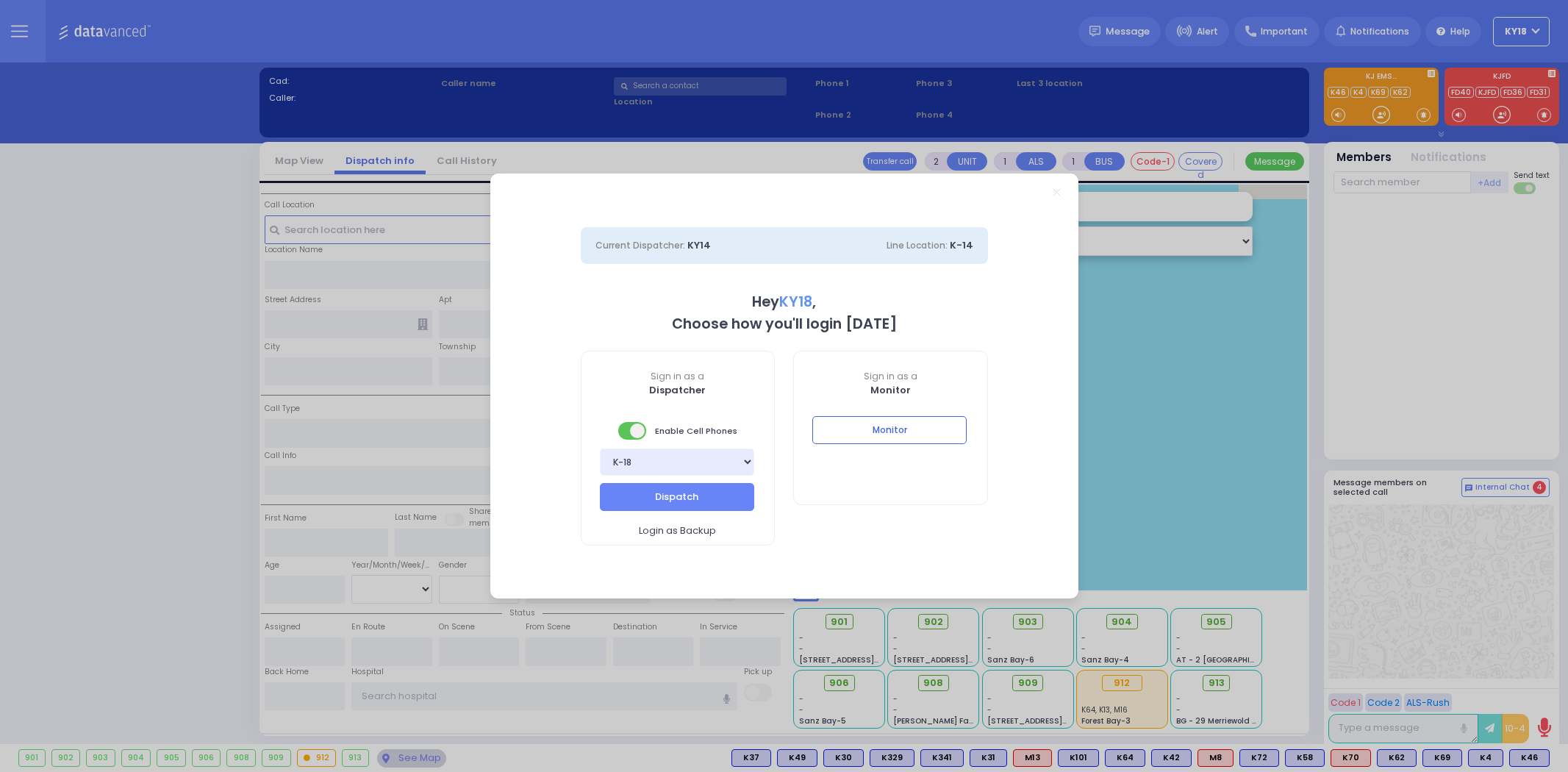
select select "4"
type input "ky18"
drag, startPoint x: 907, startPoint y: 417, endPoint x: 917, endPoint y: 88, distance: 329.2
click at [907, 419] on button "Monitor" at bounding box center [889, 429] width 154 height 28
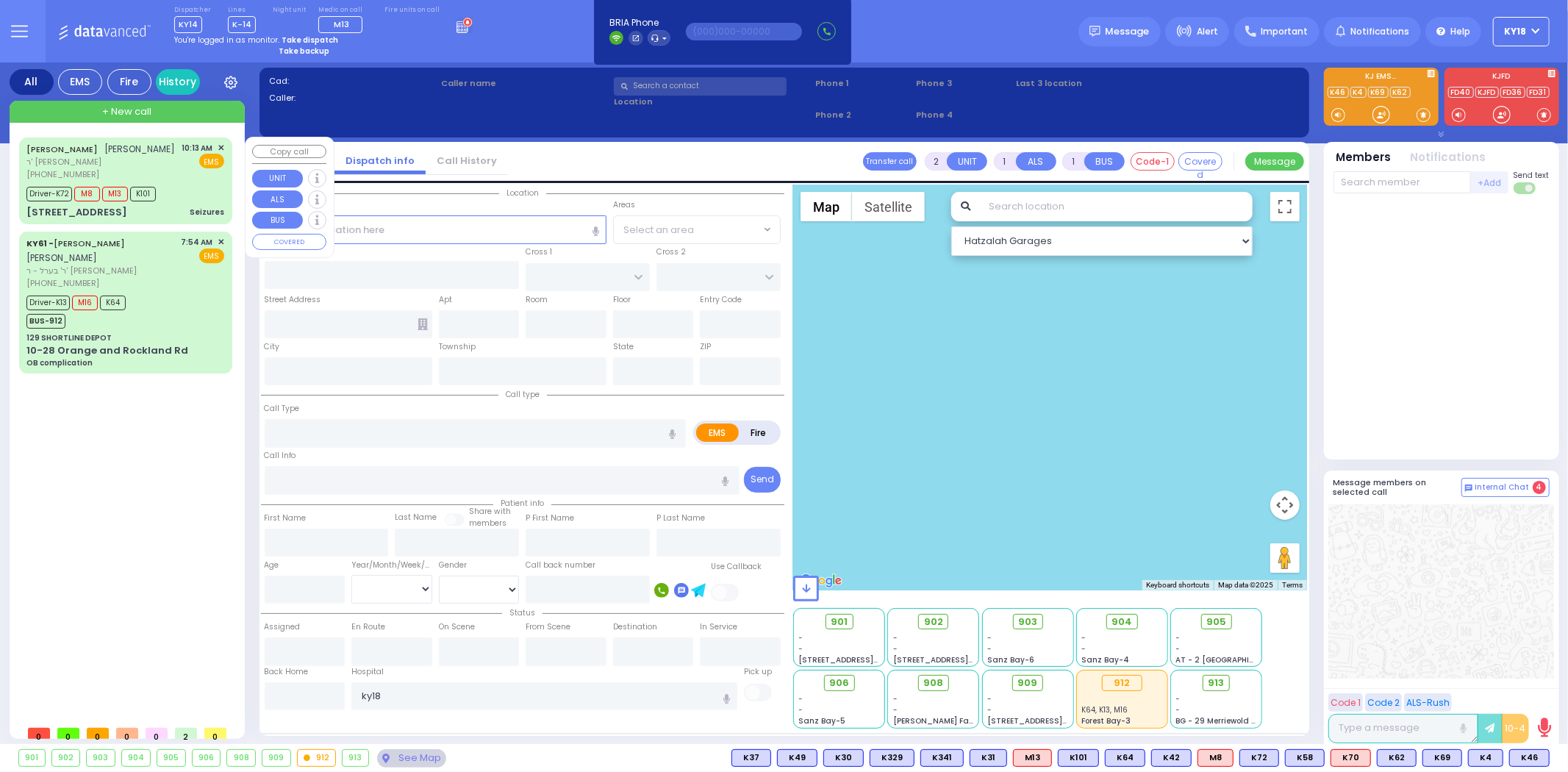
click at [211, 217] on div "Seizures" at bounding box center [206, 212] width 35 height 11
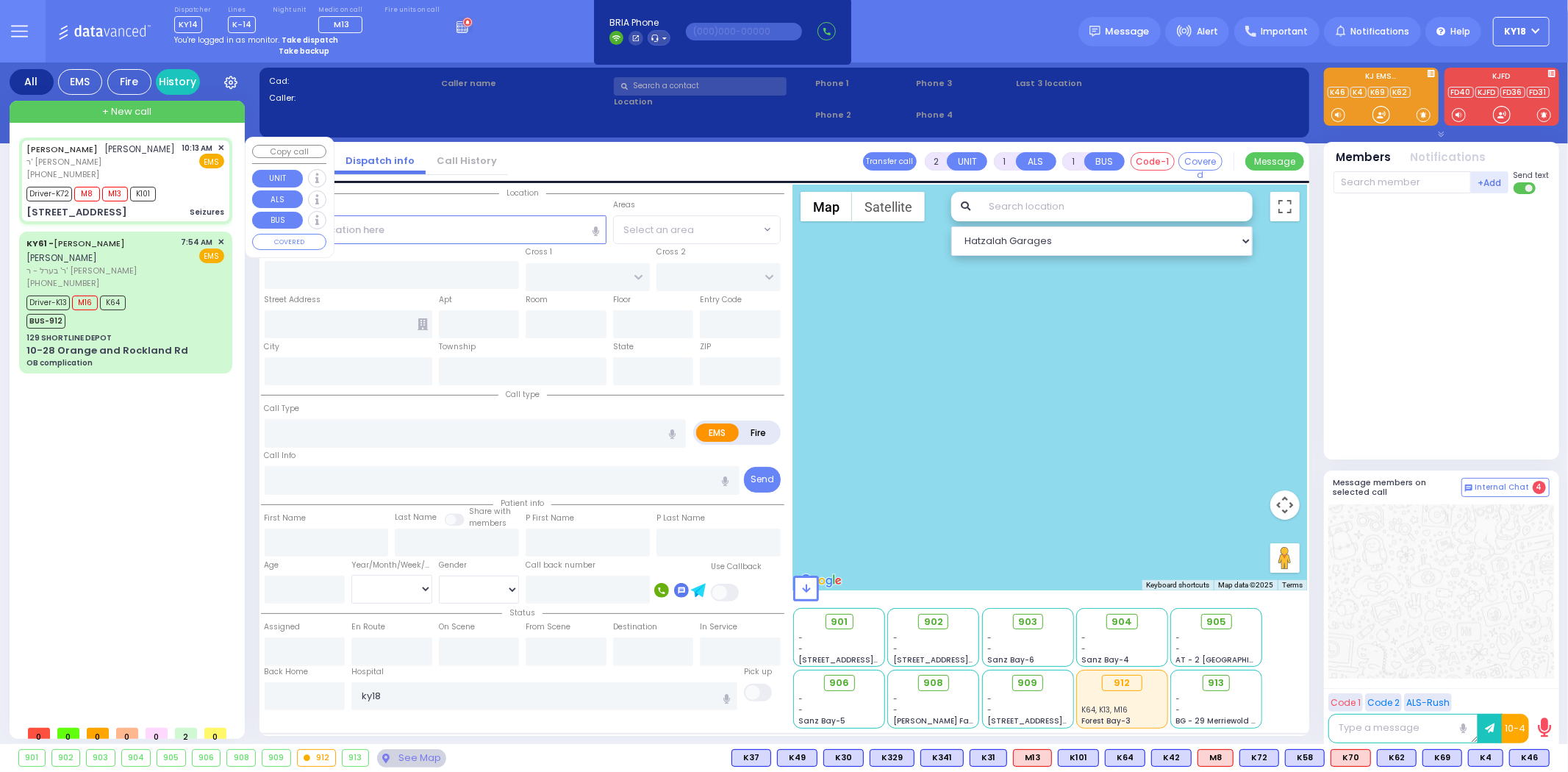
type input "6"
select select
type input "Seizures"
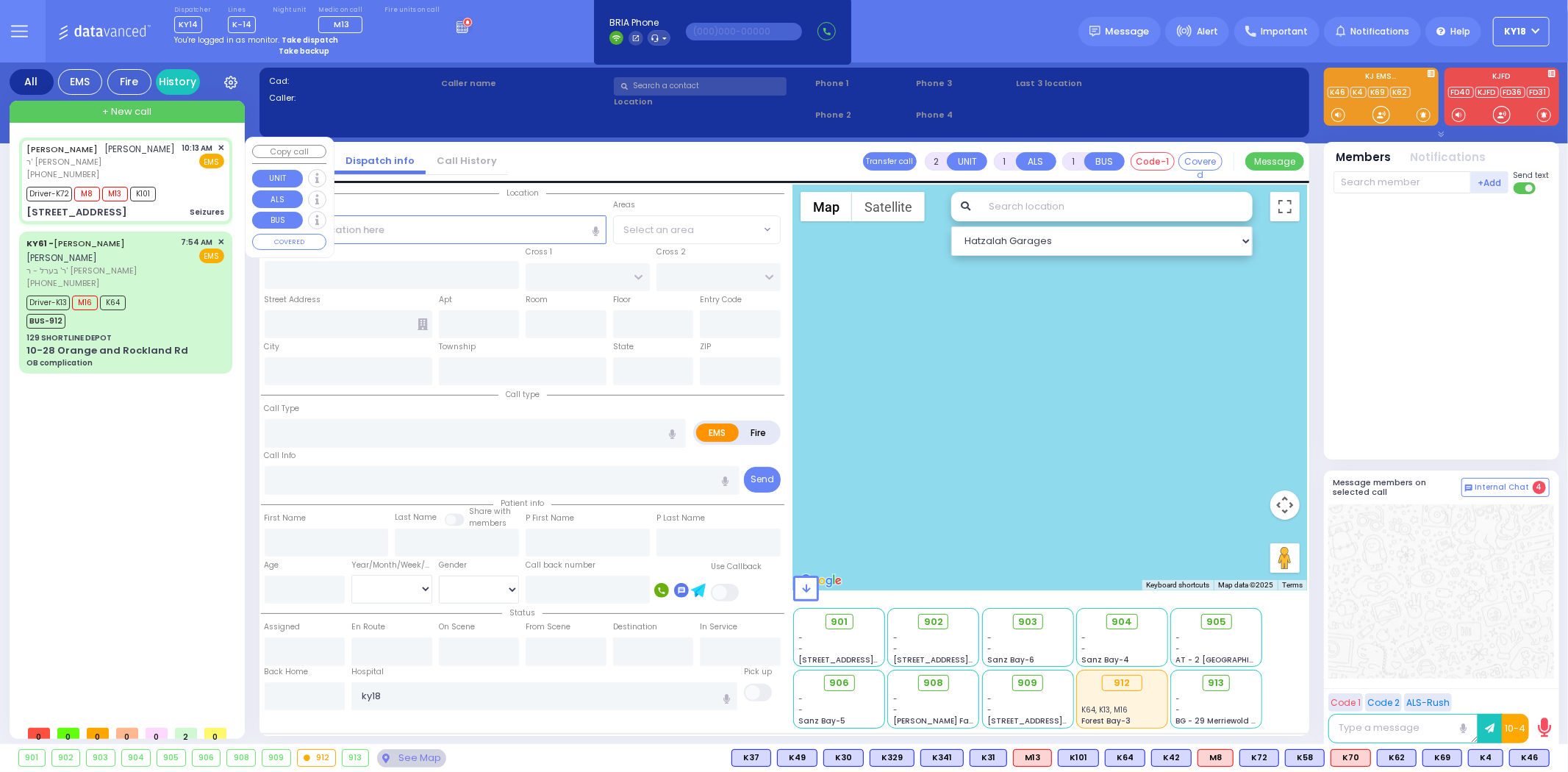
radio input "true"
type input "[PERSON_NAME]"
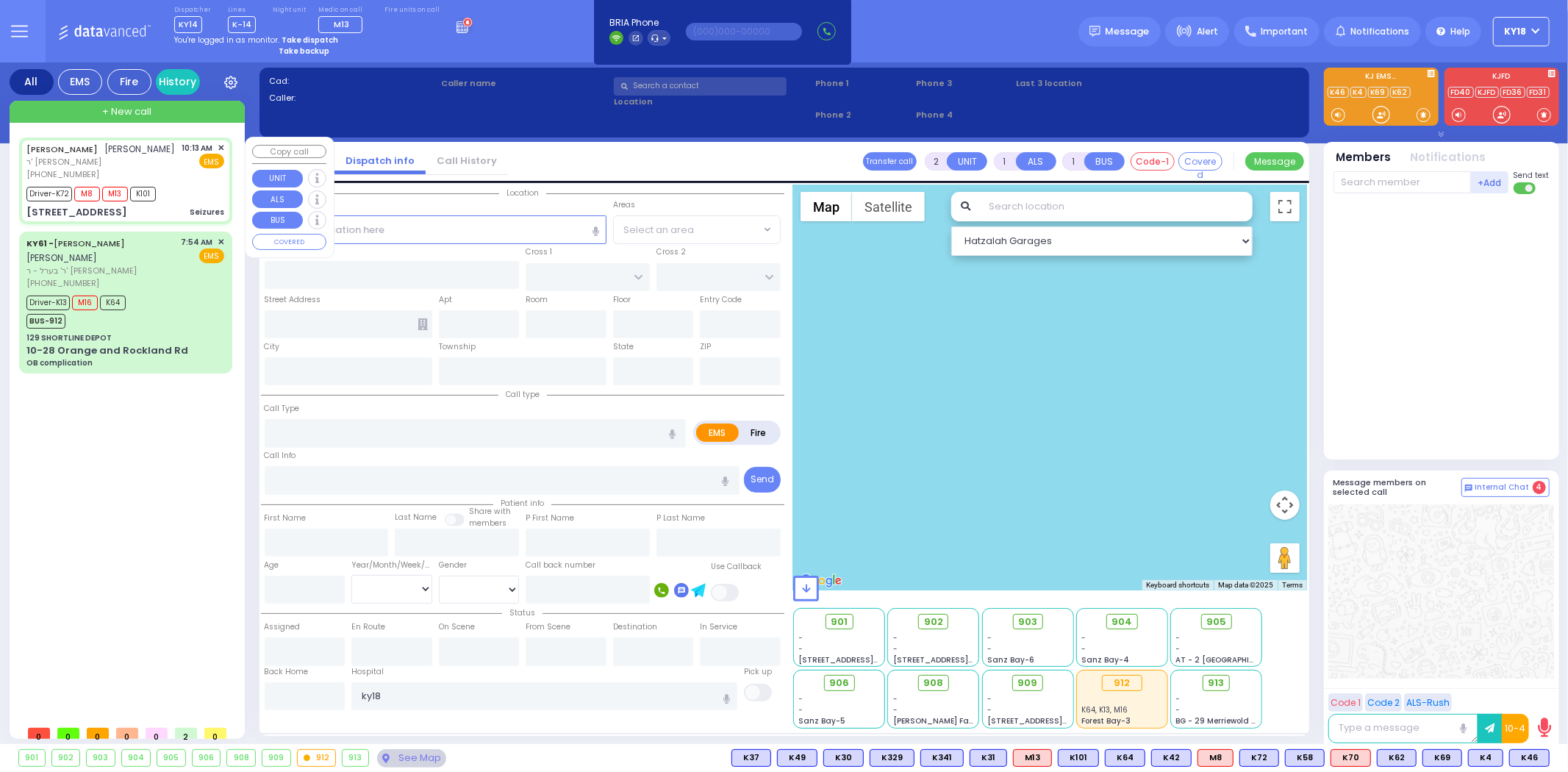
type input "6"
select select "Year"
select select "[DEMOGRAPHIC_DATA]"
type input "10:13"
type input "10:14"
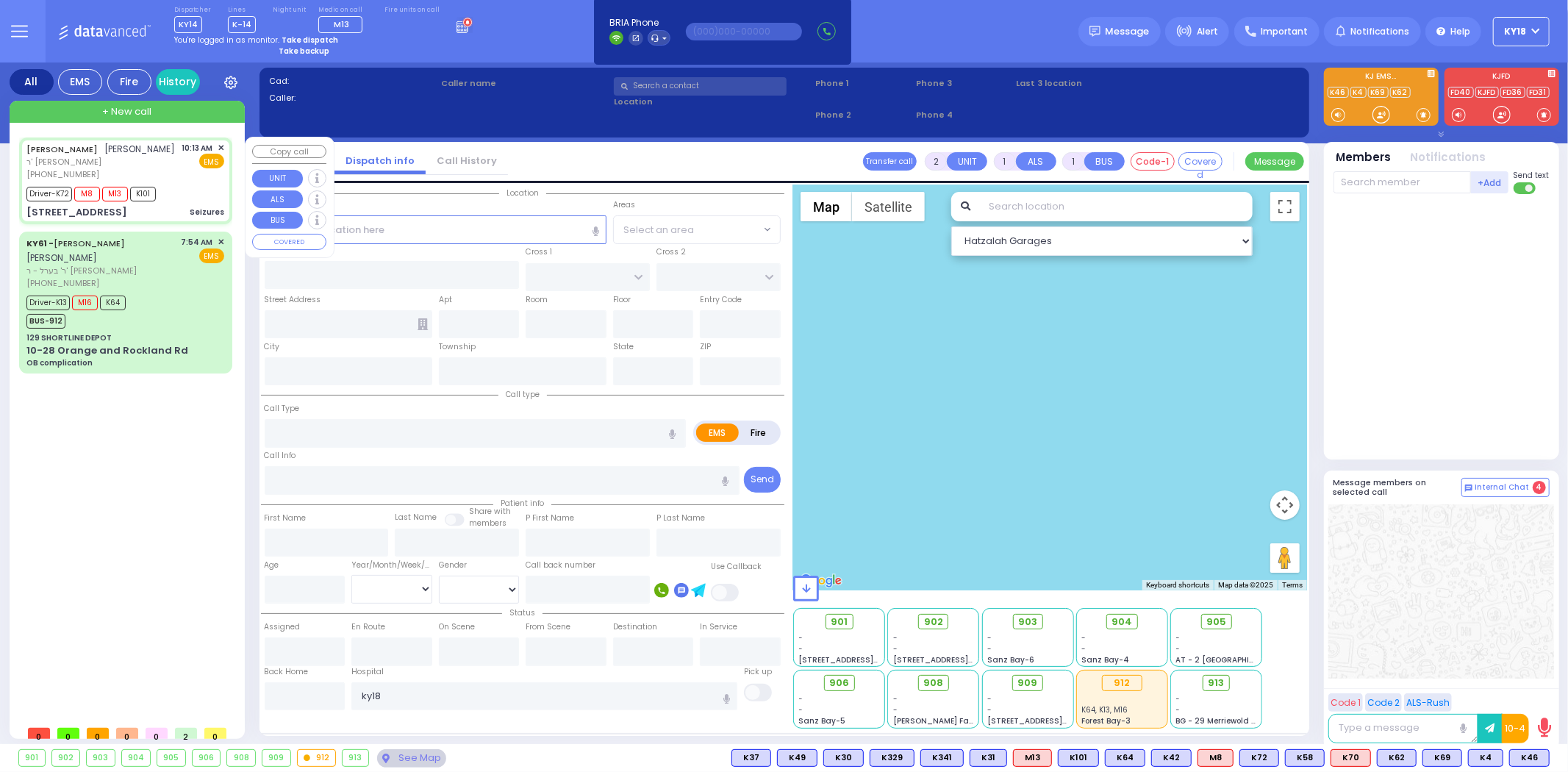
type input "10:16"
type input "10:35"
type input "LUBLIN WAY"
type input "RIMENEV COURT"
type input "[STREET_ADDRESS]"
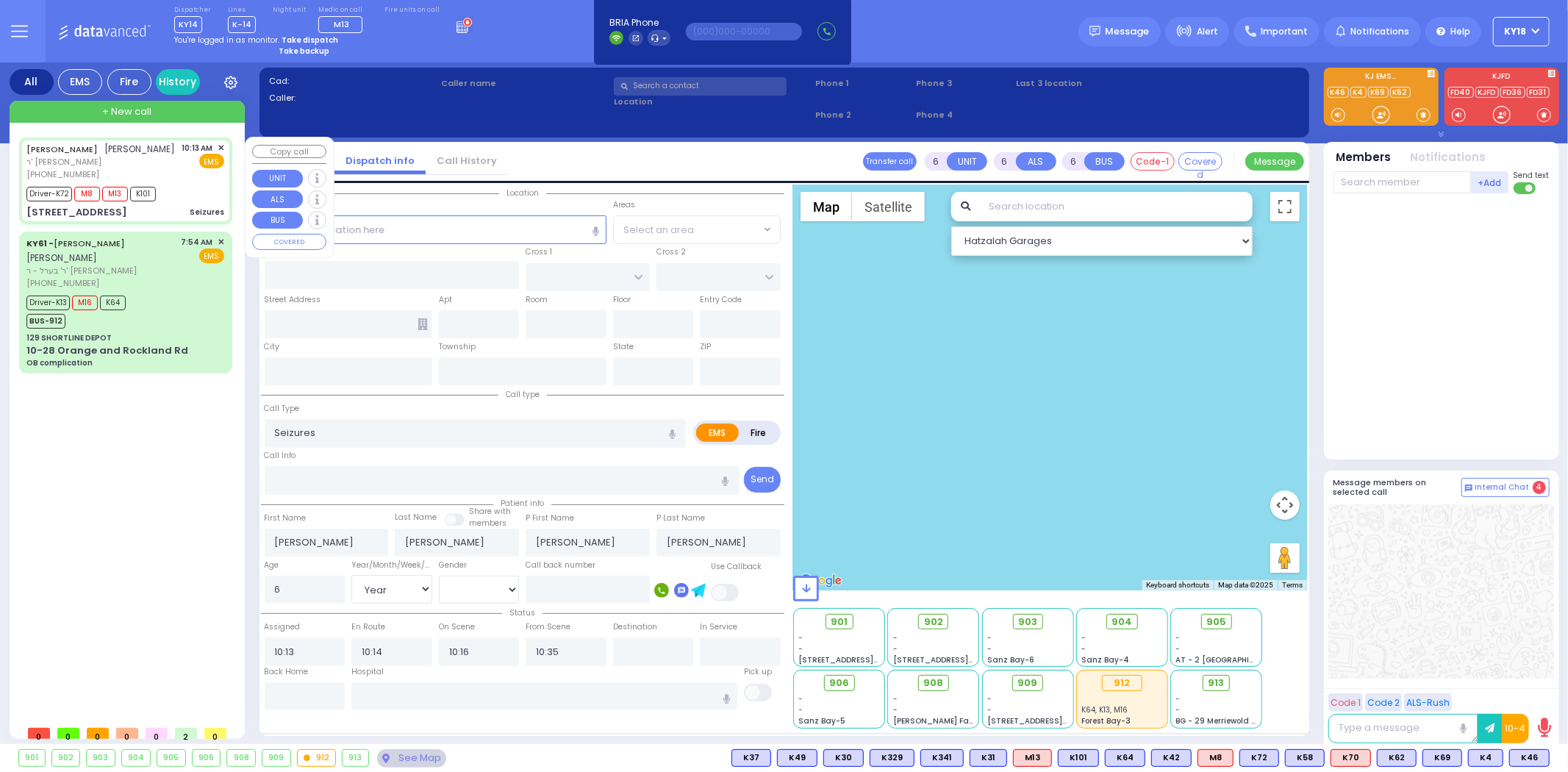
type input "304"
type input "Monroe"
type input "[US_STATE]"
type input "10950"
select select "Hatzalah Garages"
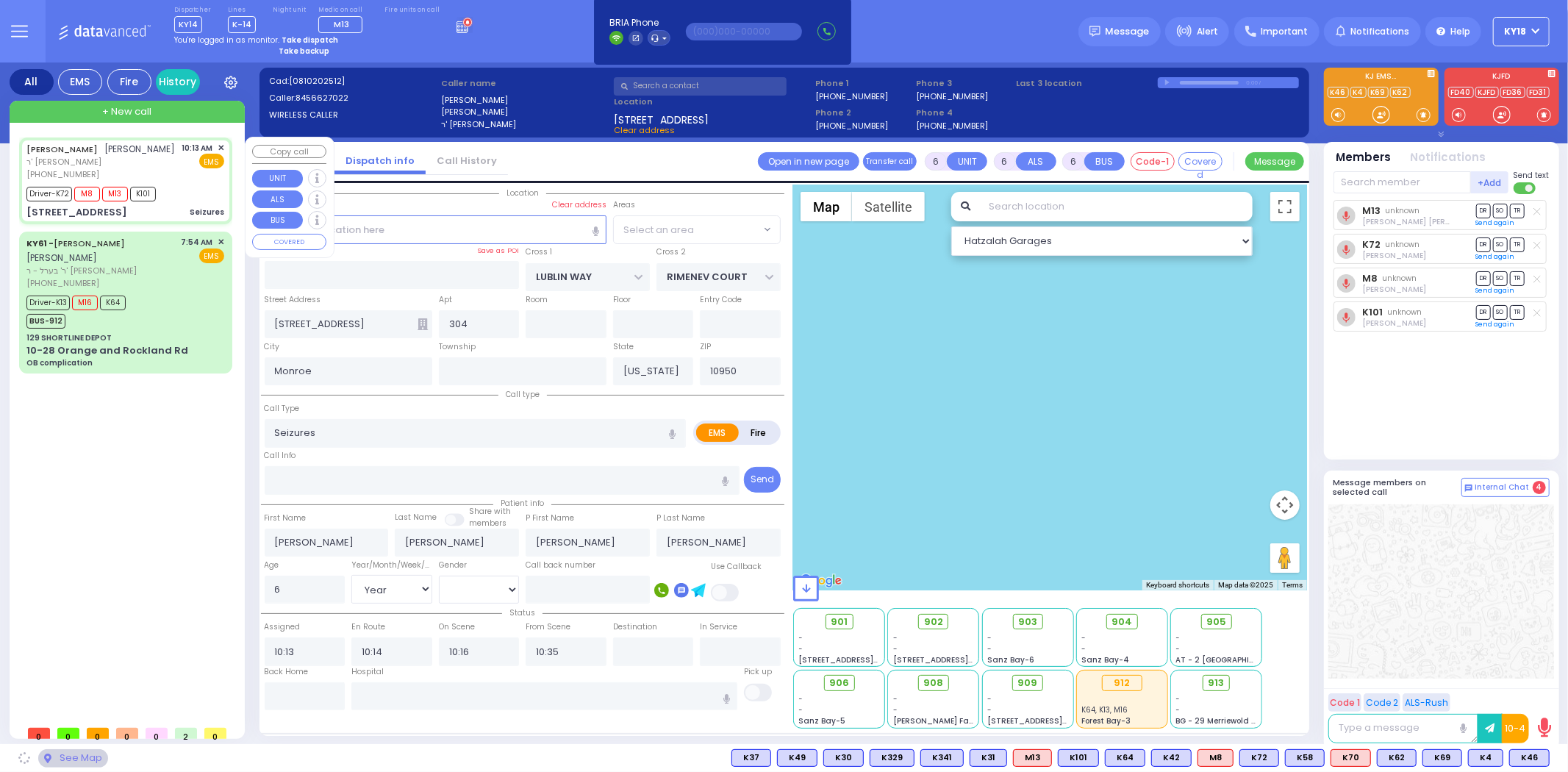
select select "SECTION 1"
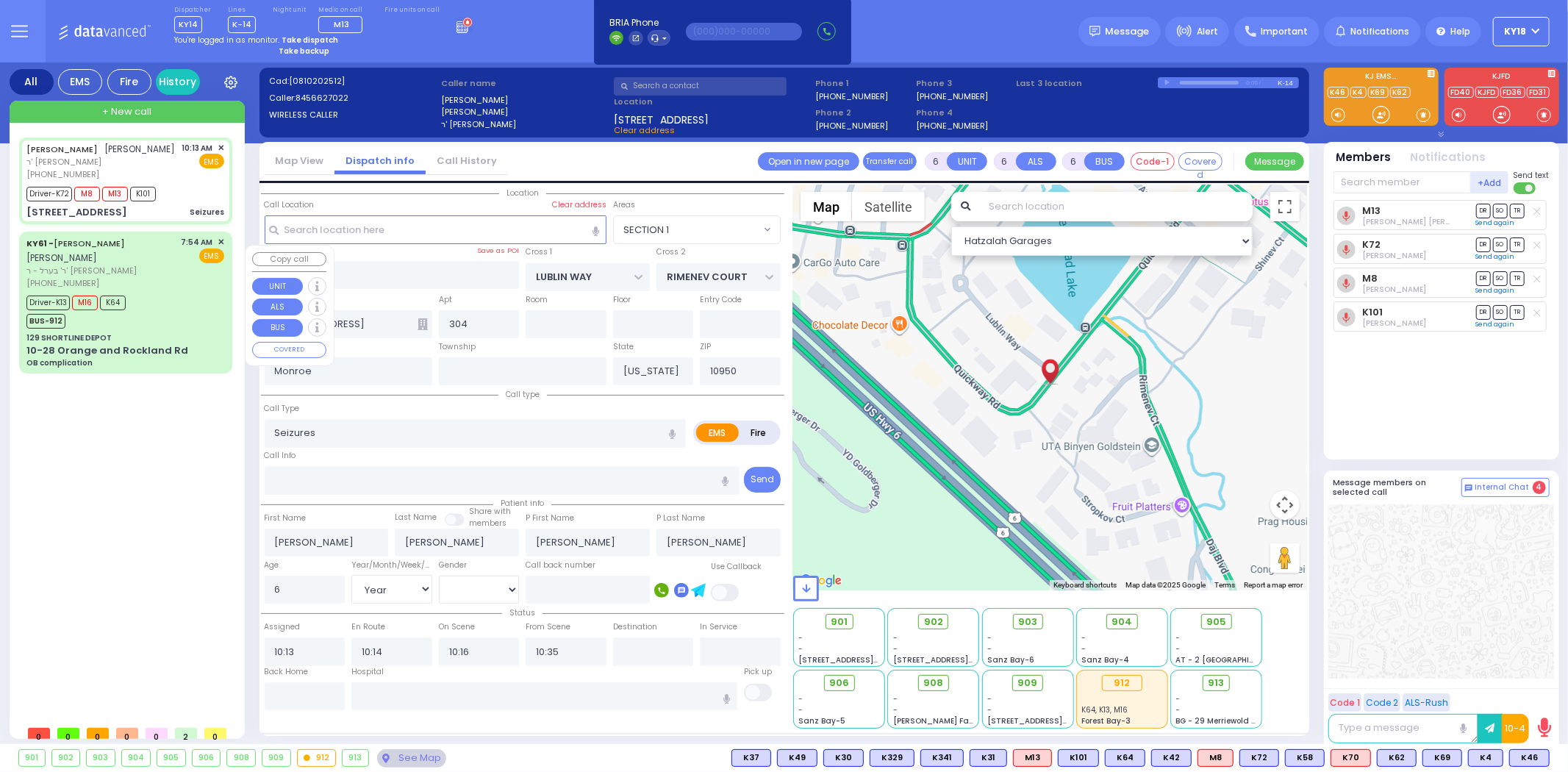
click at [179, 312] on div "Driver-K13 M16 K64 BUS-912" at bounding box center [125, 311] width 197 height 37
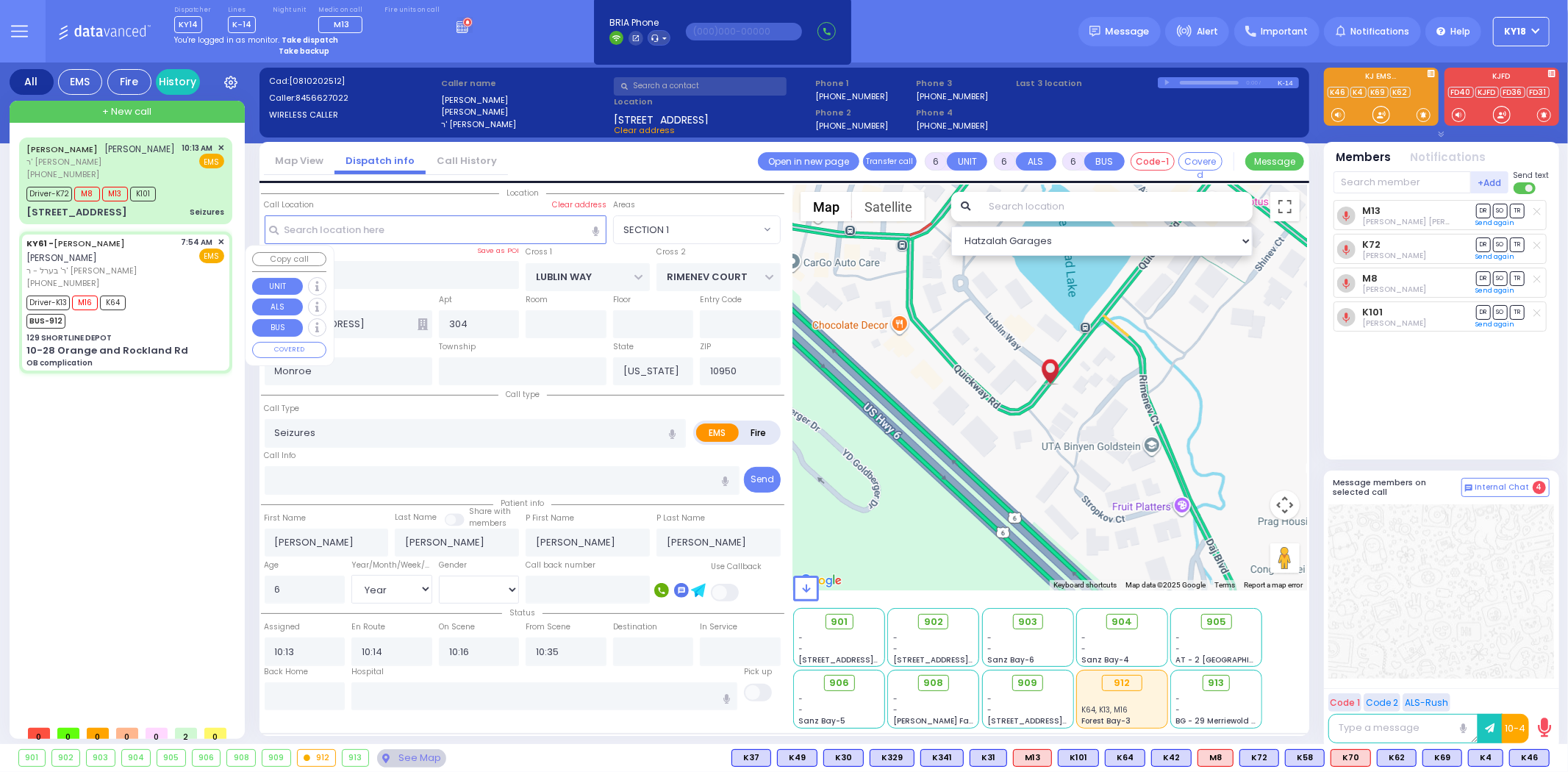
select select
type input "OB complication"
radio input "true"
type input "[PERSON_NAME]"
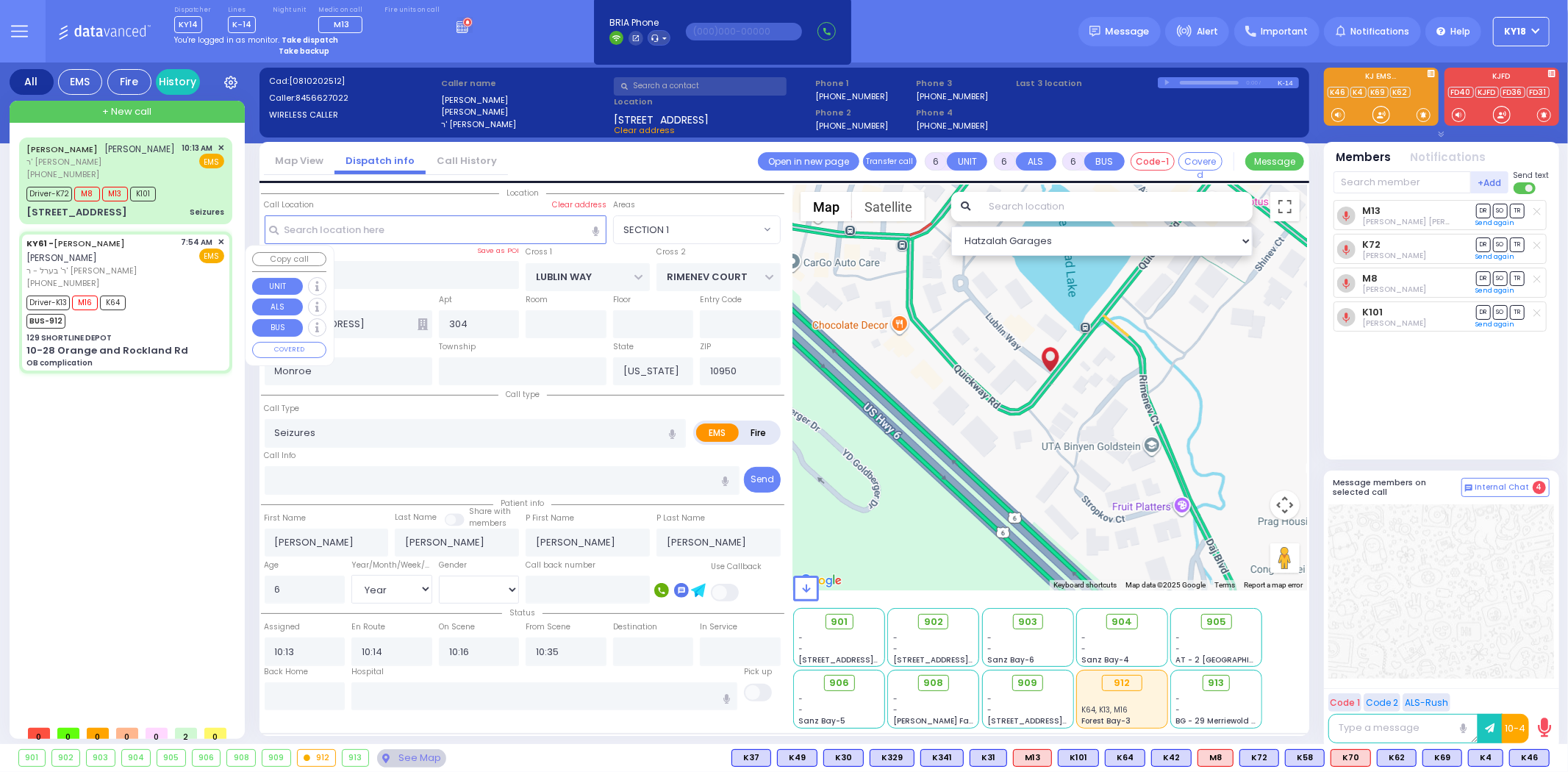
type input "[PERSON_NAME]"
type input "37"
select select "Year"
select select "[DEMOGRAPHIC_DATA]"
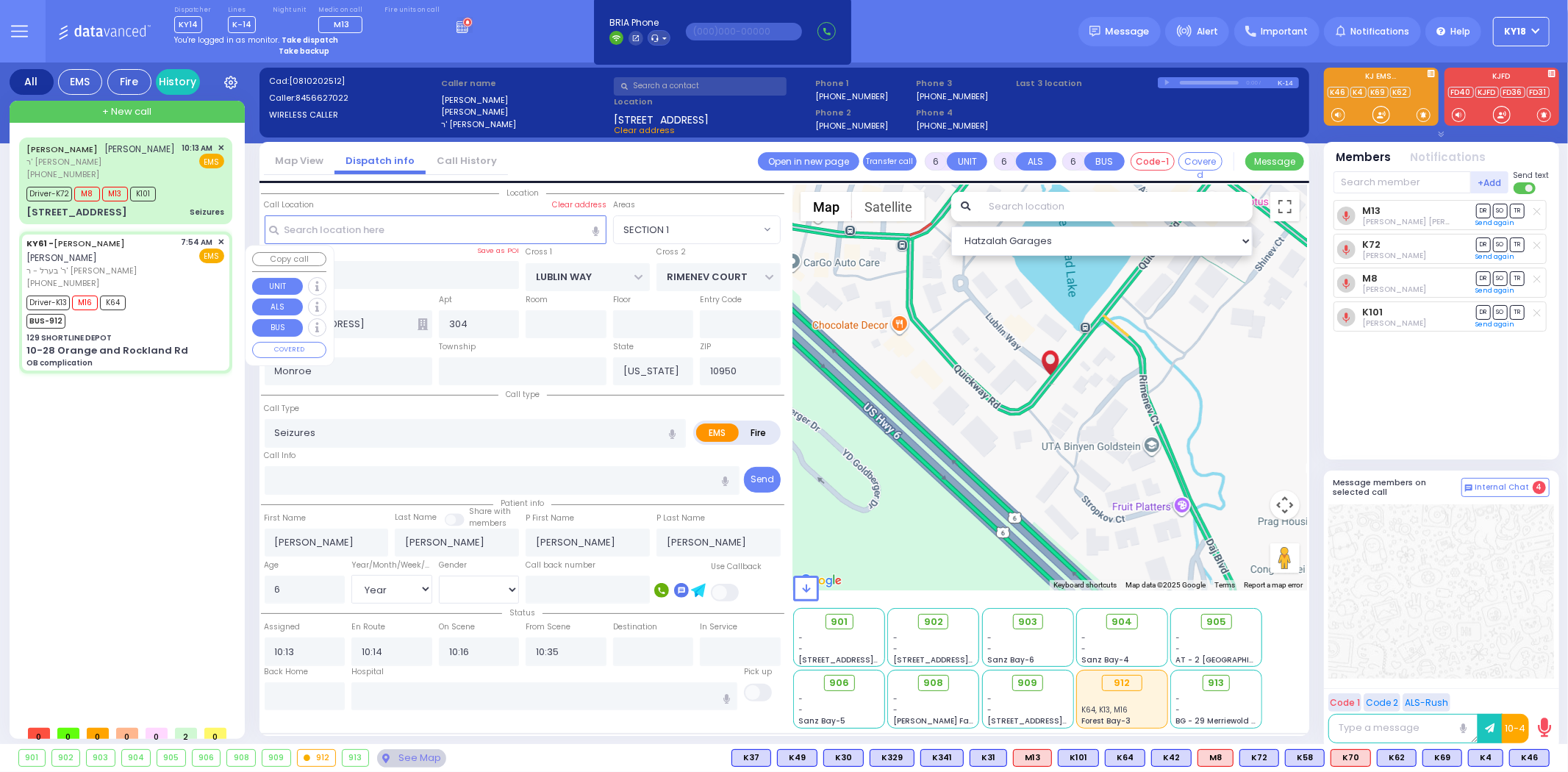
type input "07:54"
type input "07:56"
type input "08:13"
type input "08:25"
type input "09:10"
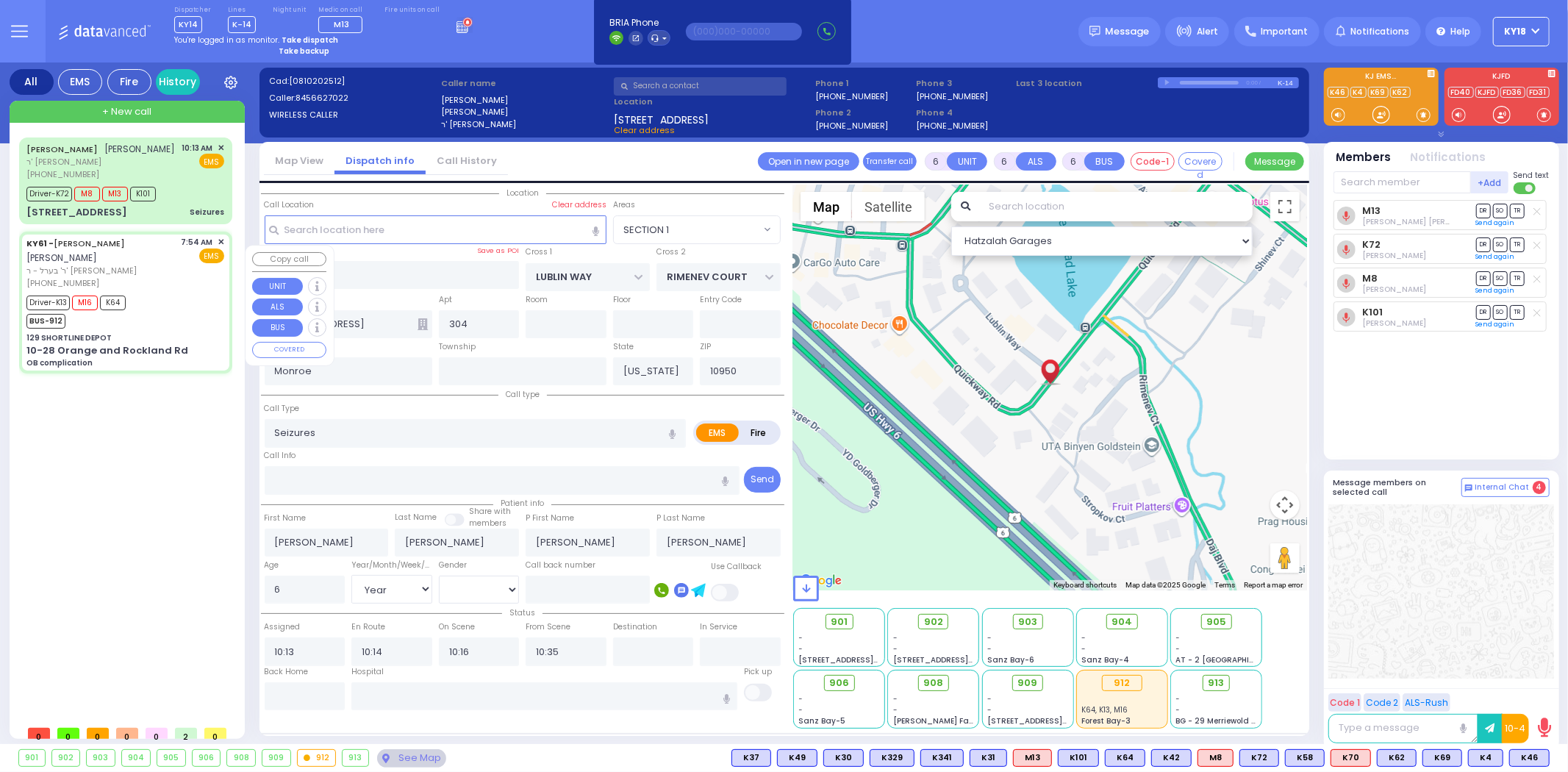
type input "09:45"
type input "[GEOGRAPHIC_DATA][PERSON_NAME]"
select select "Hatzalah Garages"
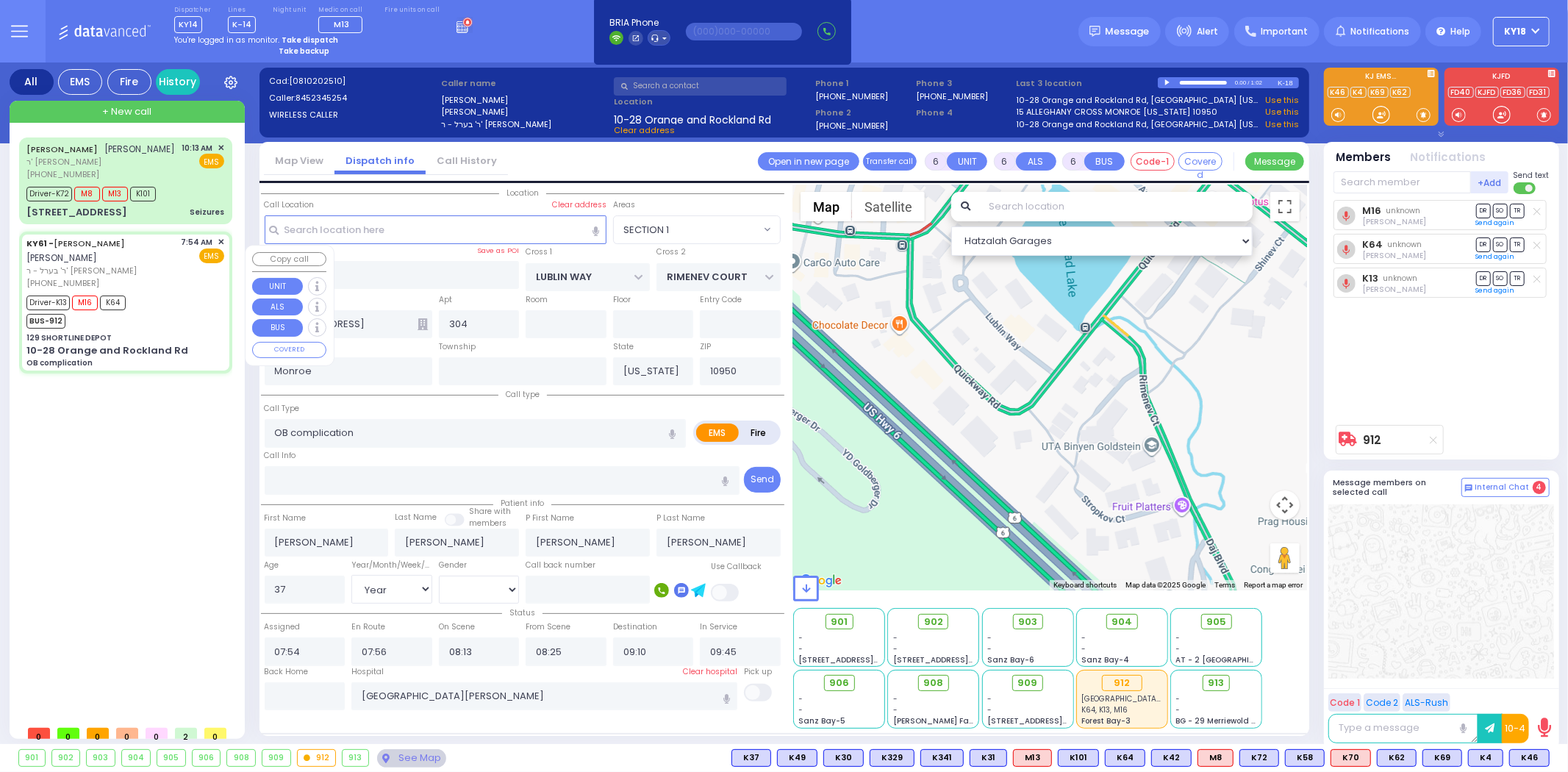
type input "129 SHORTLINE DEPOT"
type input "10-28 Orange and Rockland Rd"
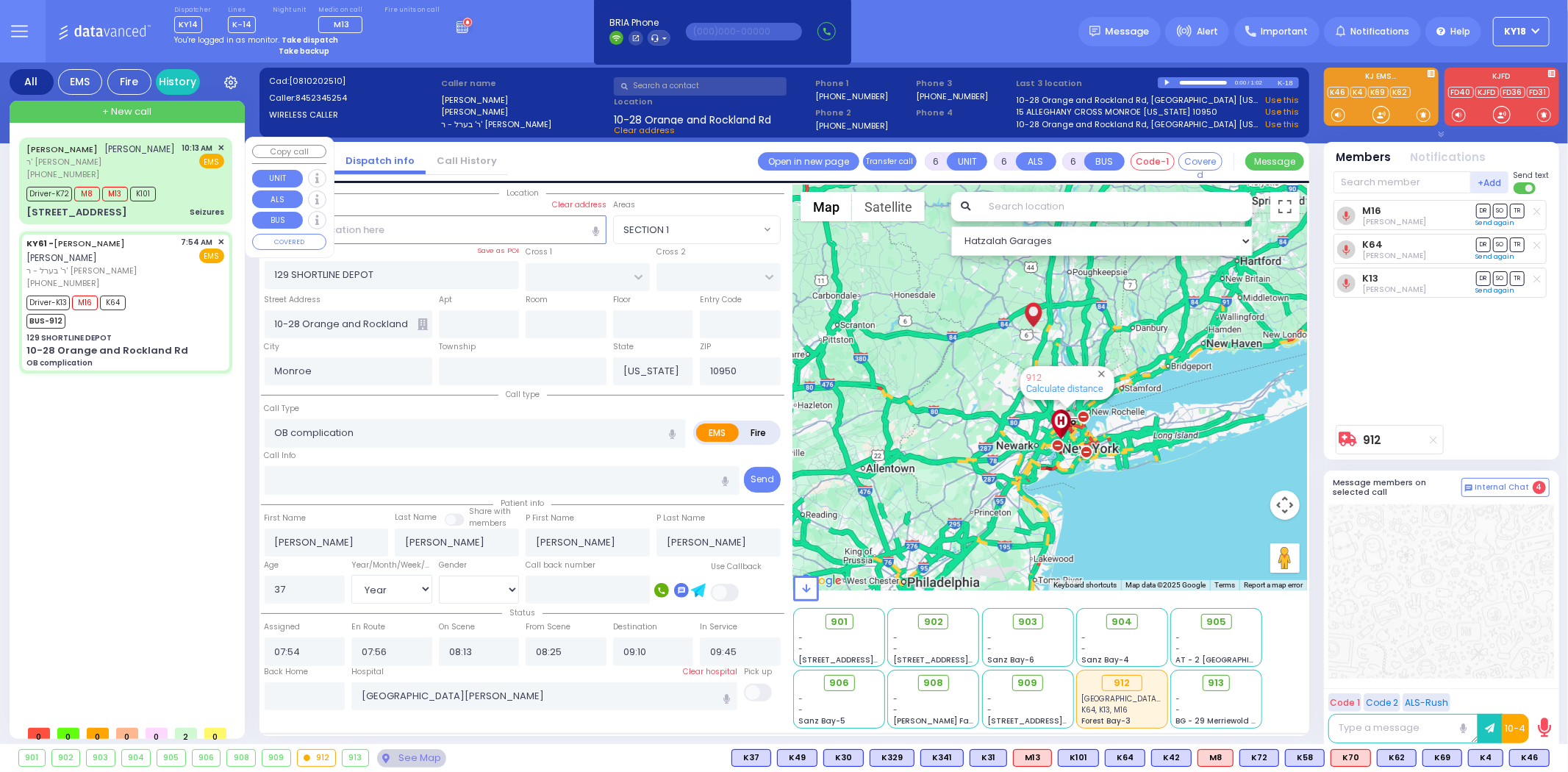
click at [170, 201] on div "Driver-K72 M8 M13 K101" at bounding box center [125, 192] width 197 height 18
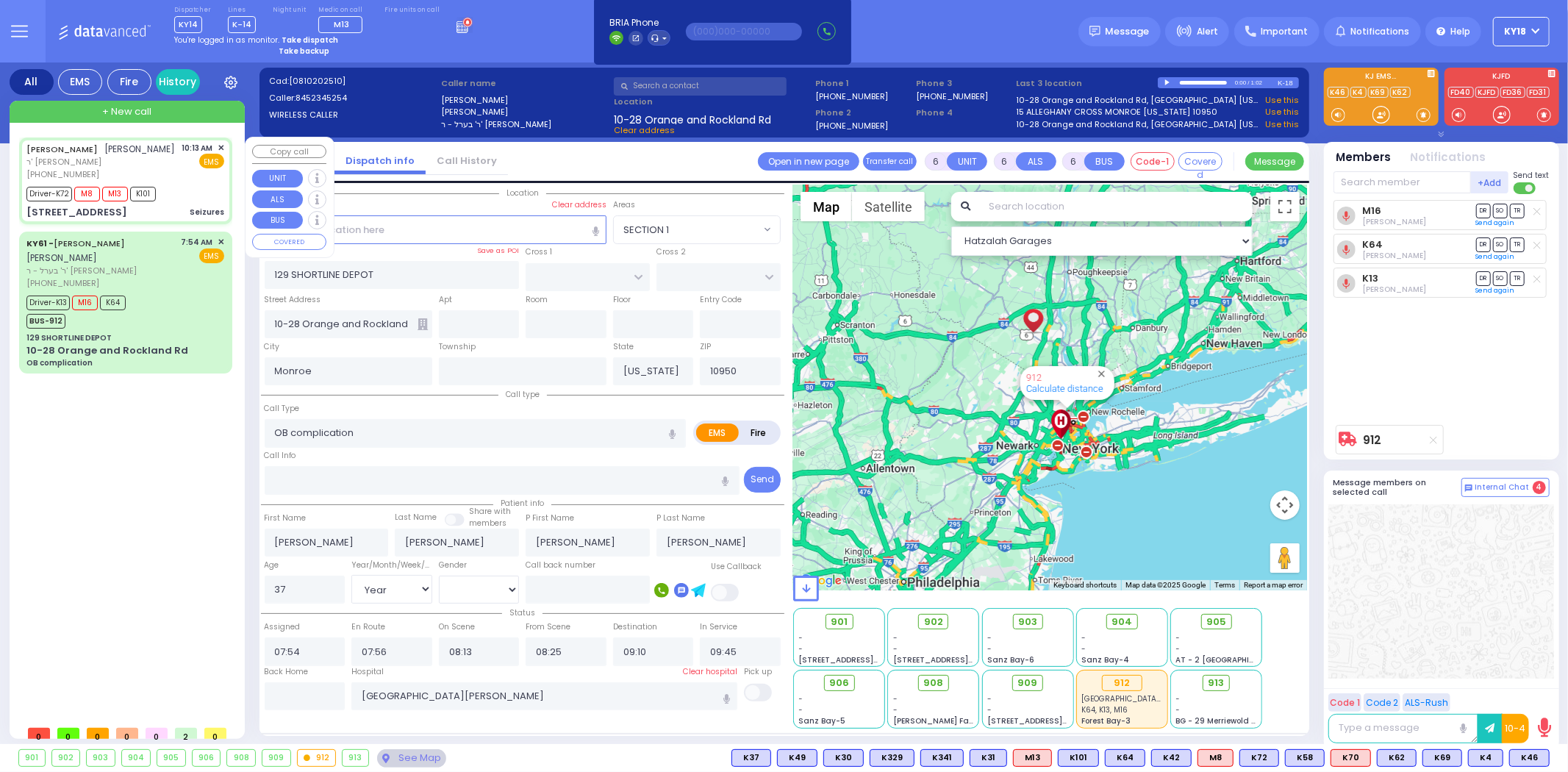
select select
type input "Seizures"
radio input "true"
type input "[PERSON_NAME]"
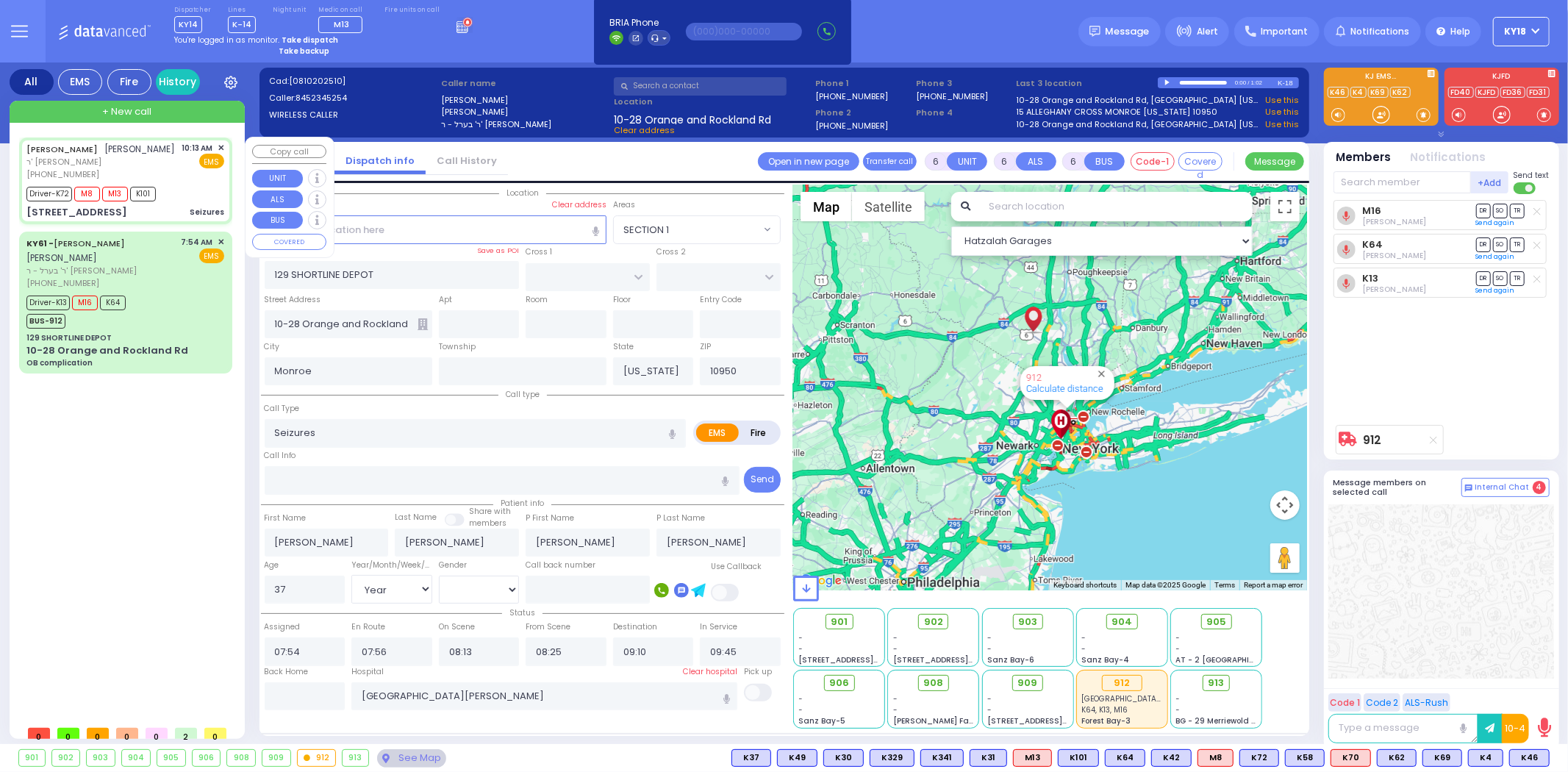
type input "[PERSON_NAME]"
type input "6"
select select "Year"
select select "[DEMOGRAPHIC_DATA]"
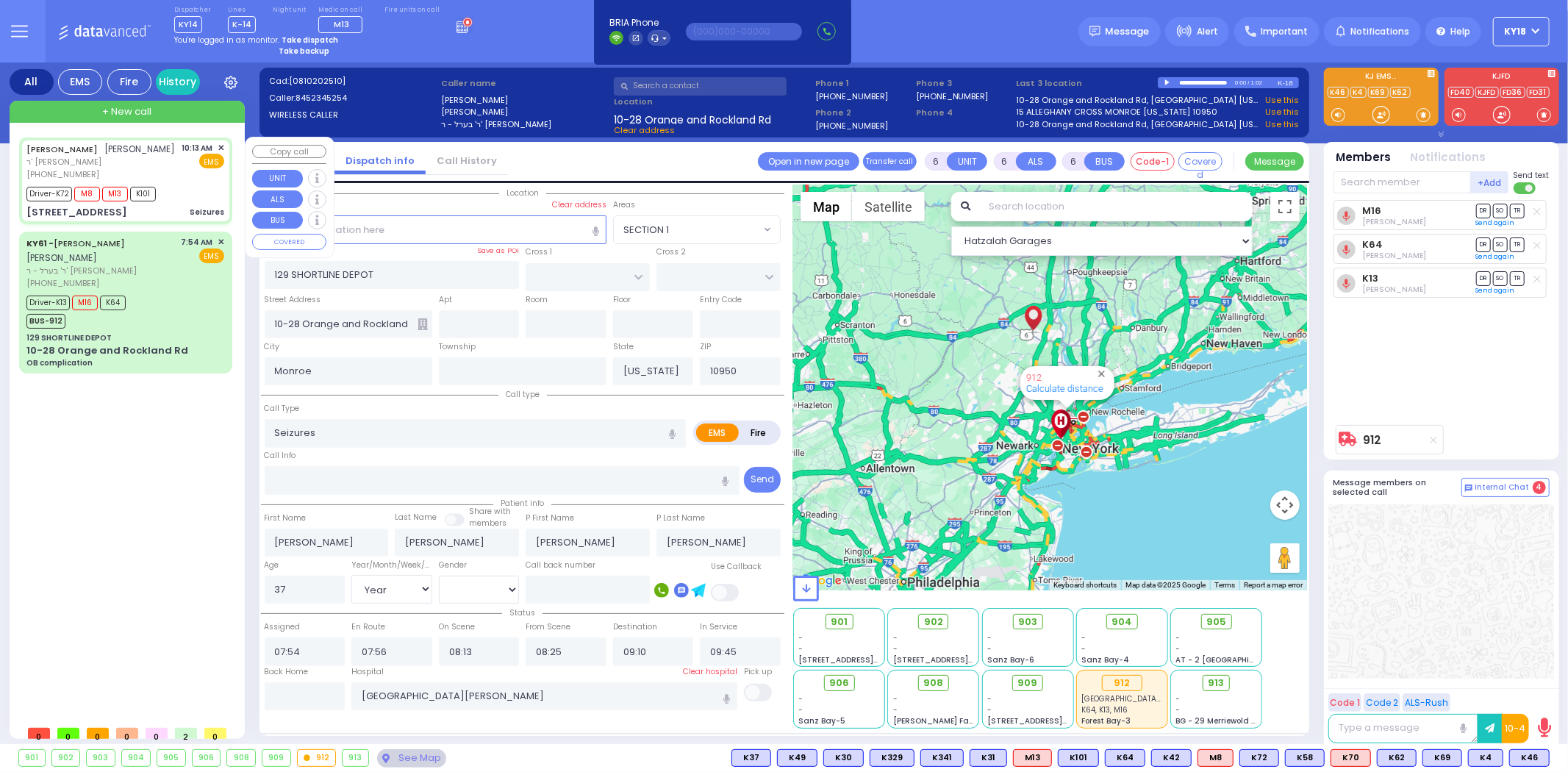
type input "10:13"
type input "10:14"
type input "10:16"
type input "10:35"
type input "LUBLIN WAY"
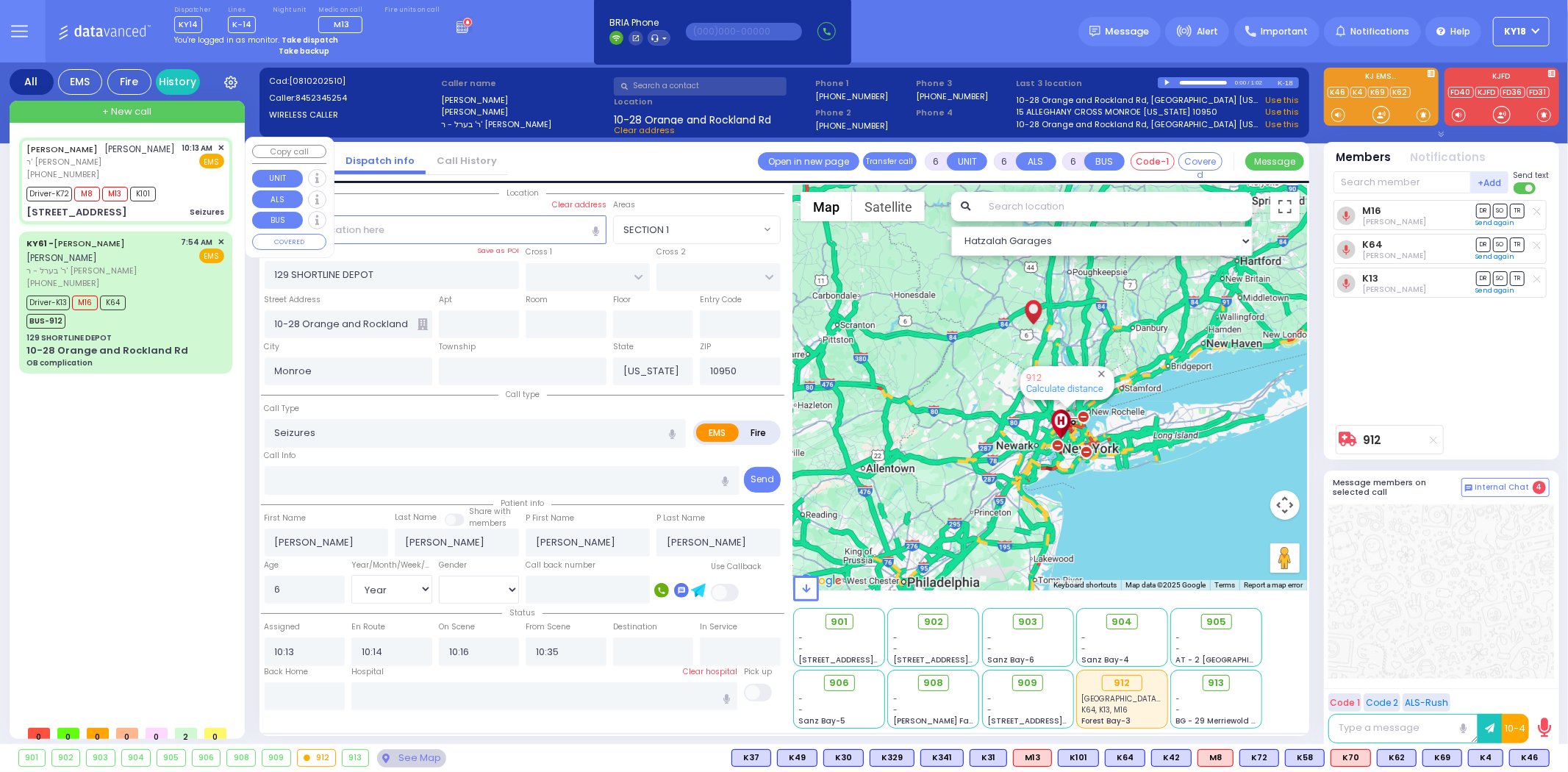
type input "RIMENEV COURT"
type input "[STREET_ADDRESS]"
type input "304"
select select "SECTION 1"
select select "Hatzalah Garages"
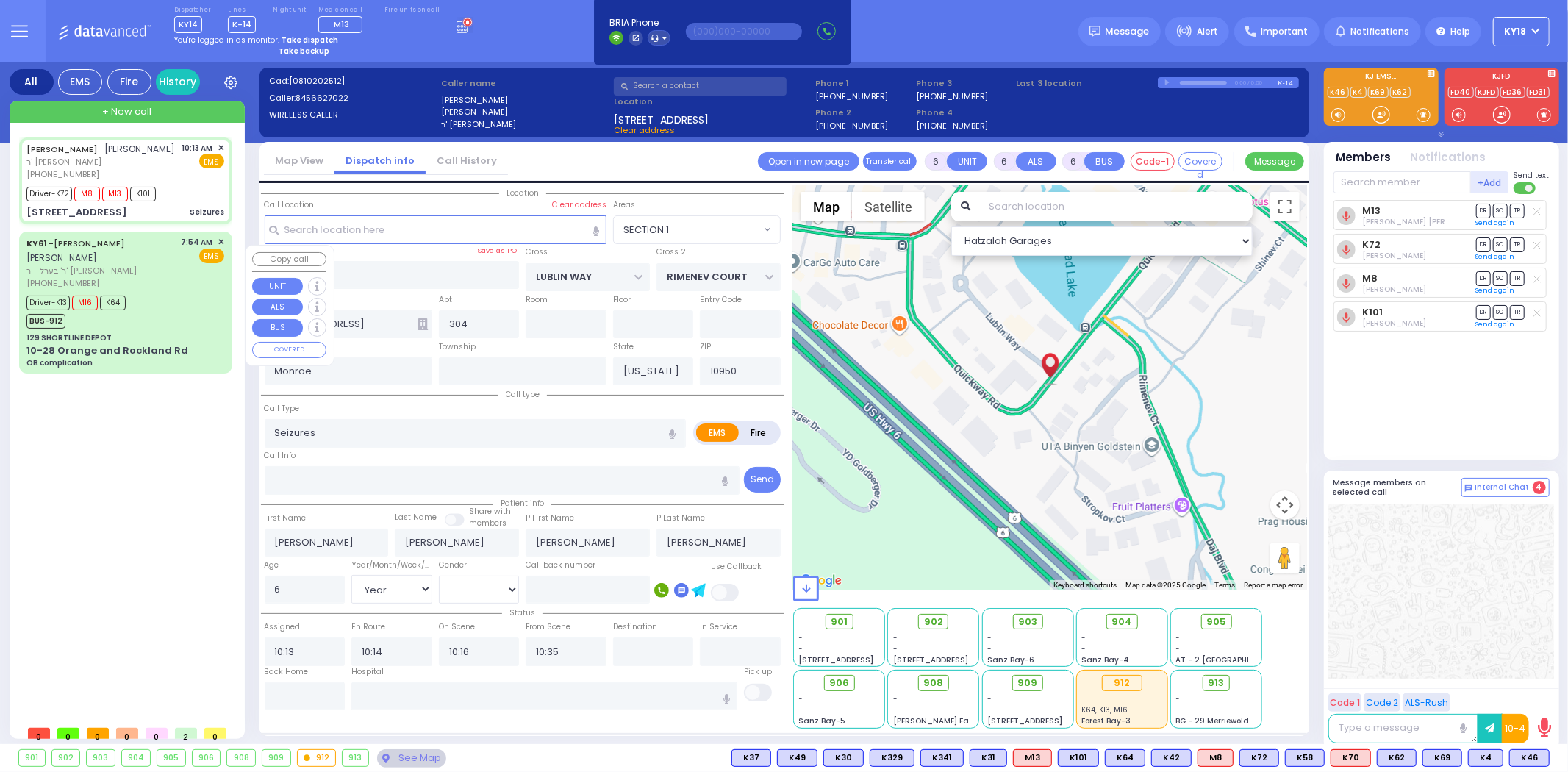
select select
radio input "true"
select select "Year"
select select "[DEMOGRAPHIC_DATA]"
type input "11:24"
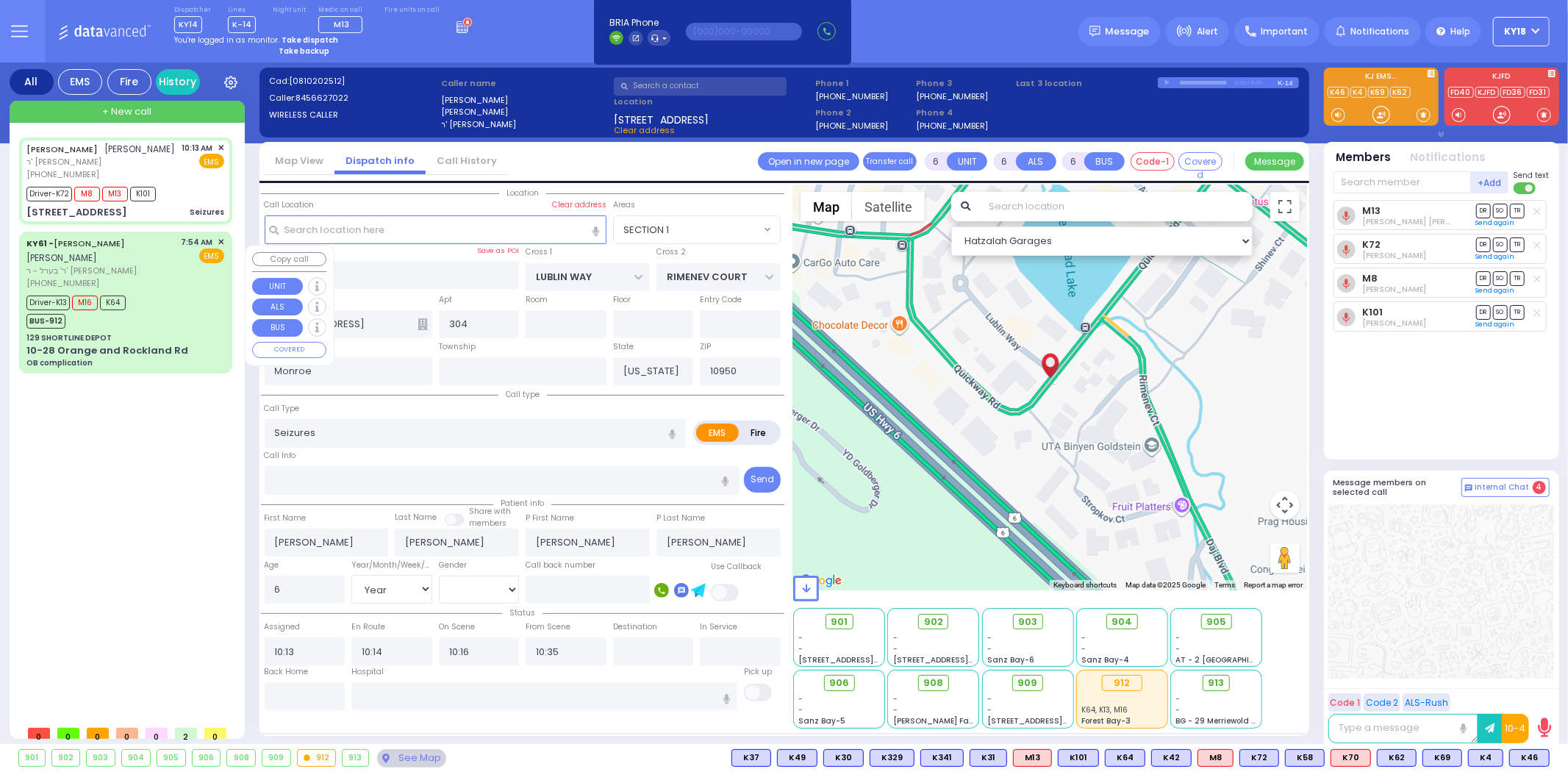
type input "[US_STATE][GEOGRAPHIC_DATA]- [GEOGRAPHIC_DATA] [STREET_ADDRESS][US_STATE]"
select select "Hatzalah Garages"
select select "SECTION 1"
select select
radio input "true"
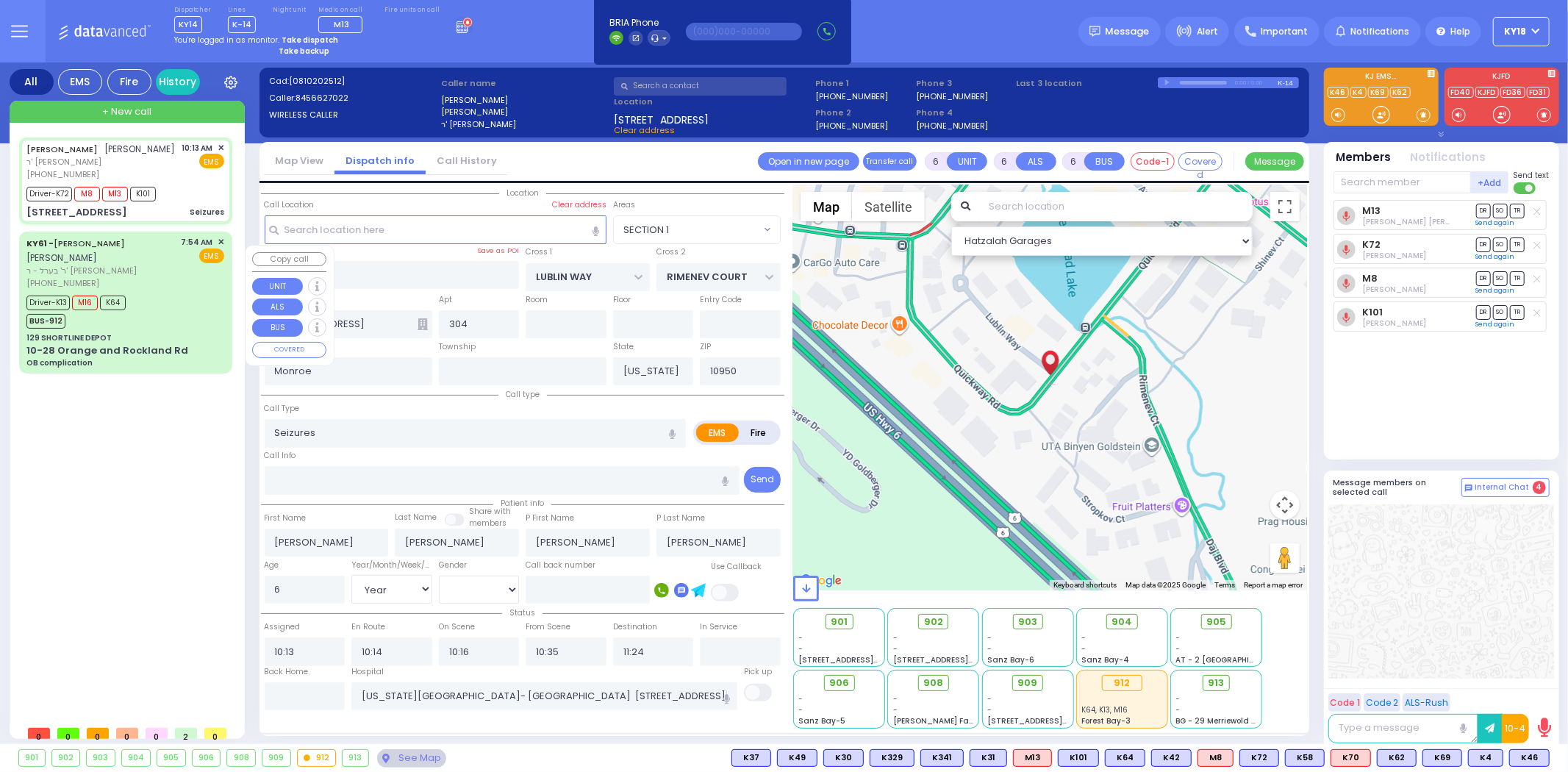
select select "Year"
select select "[DEMOGRAPHIC_DATA]"
type input "11:20"
type input "11:24"
select select "Hatzalah Garages"
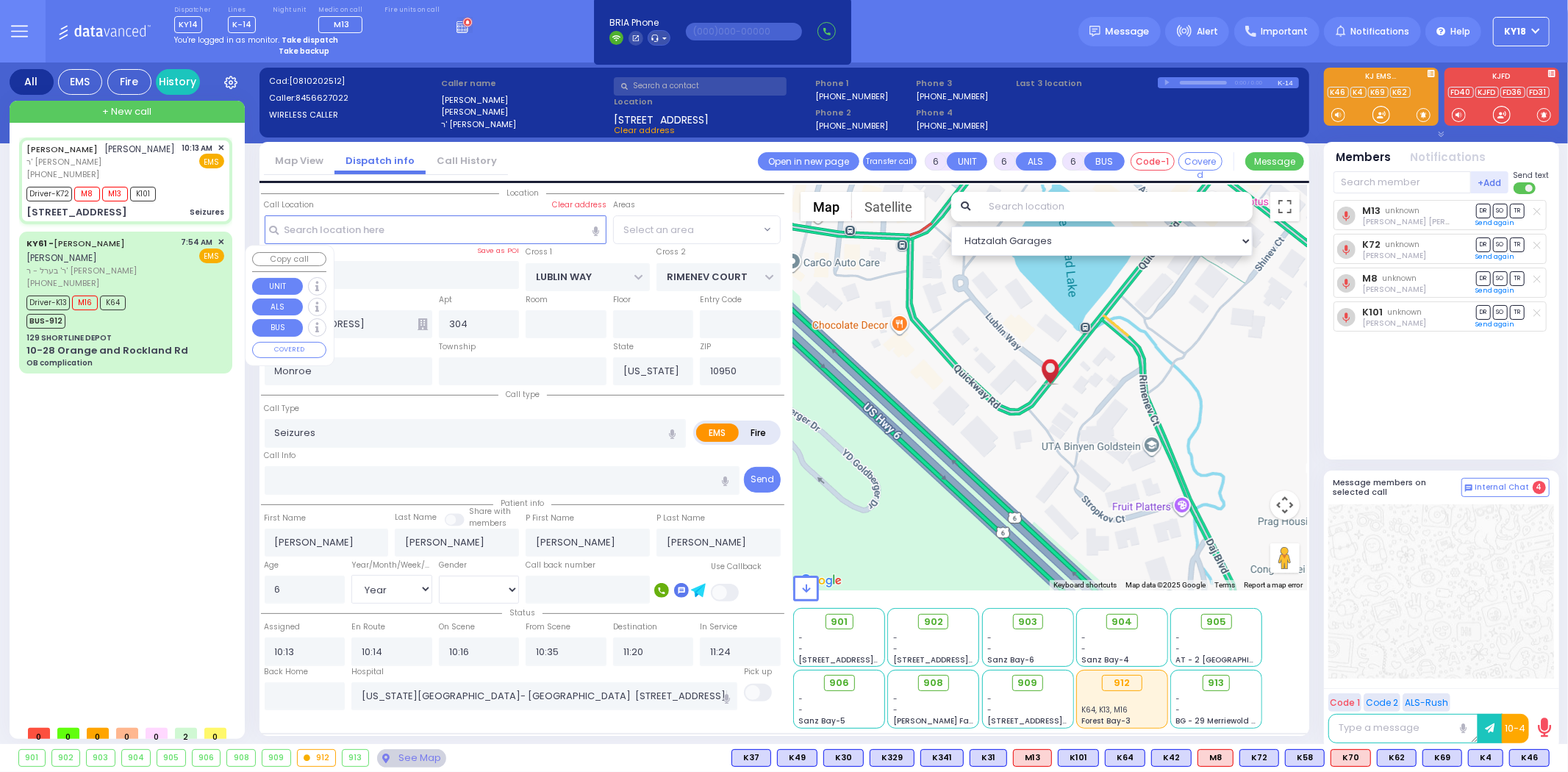
select select "SECTION 1"
select select
radio input "true"
select select "Year"
select select "[DEMOGRAPHIC_DATA]"
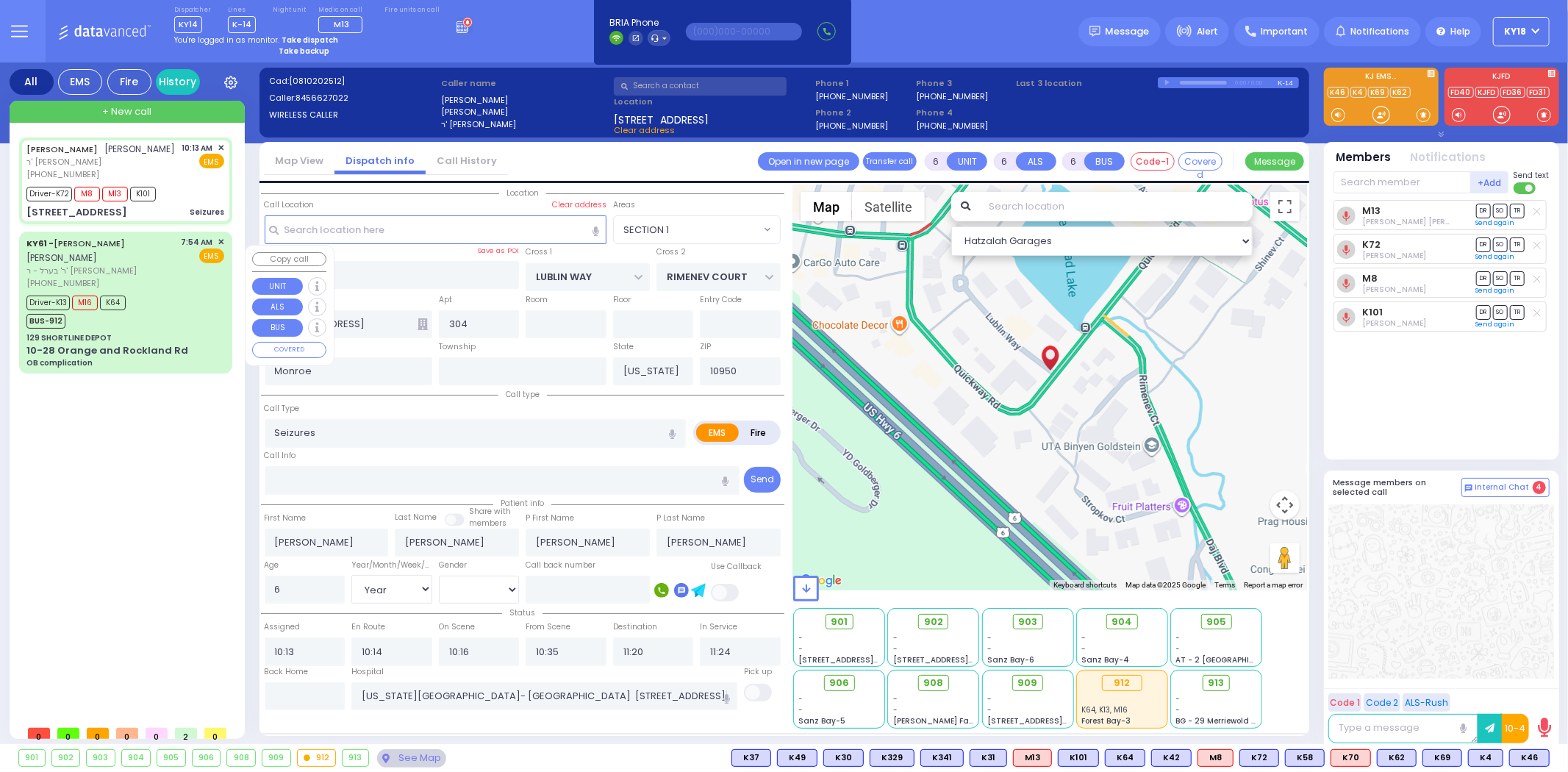
select select "Hatzalah Garages"
select select "SECTION 1"
select select
radio input "true"
select select "Year"
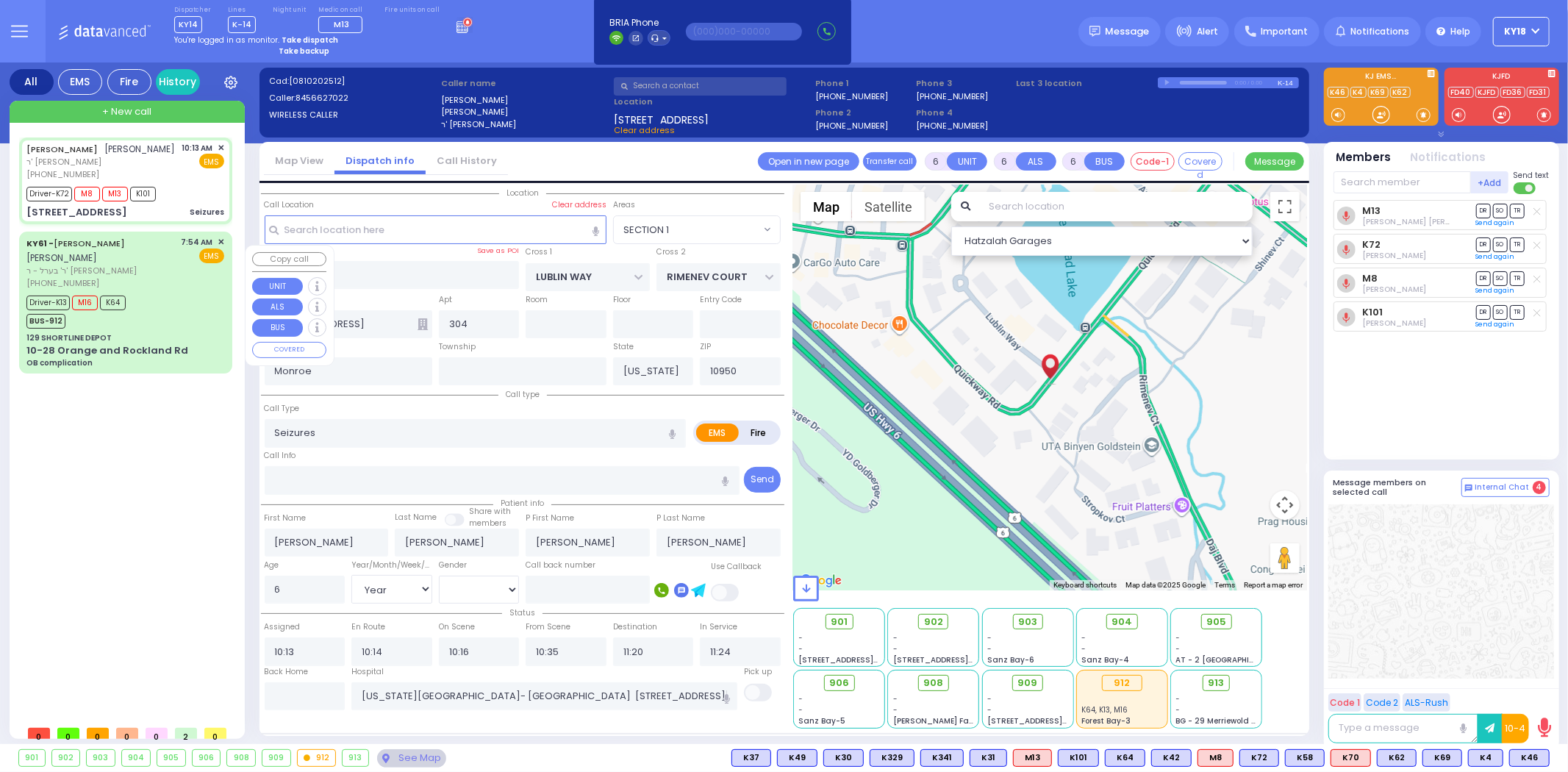
select select "[DEMOGRAPHIC_DATA]"
select select "Hatzalah Garages"
select select "SECTION 1"
select select
radio input "true"
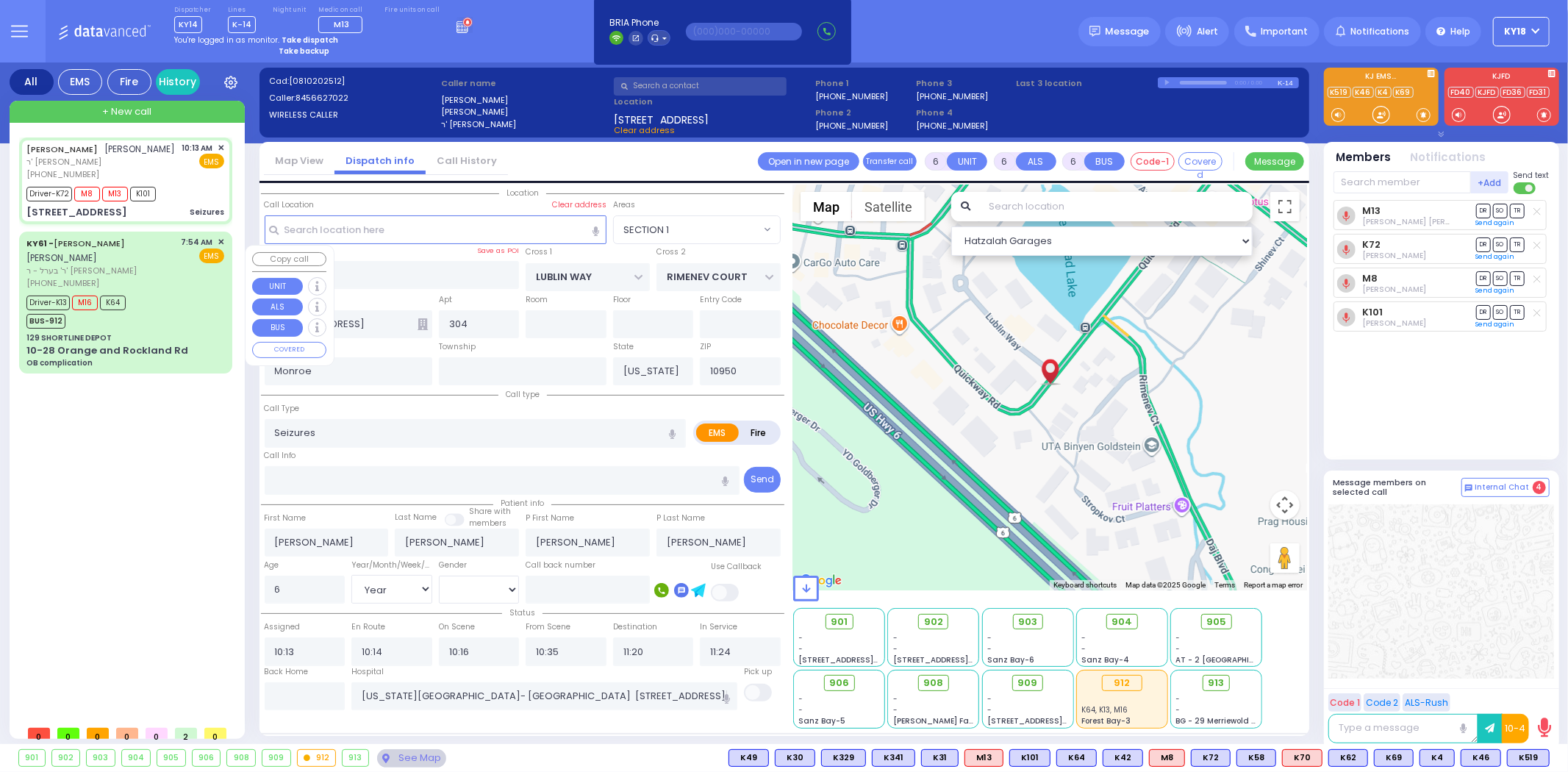
select select "Year"
select select "[DEMOGRAPHIC_DATA]"
select select "Hatzalah Garages"
select select "SECTION 1"
